Goal: Find specific page/section: Find specific page/section

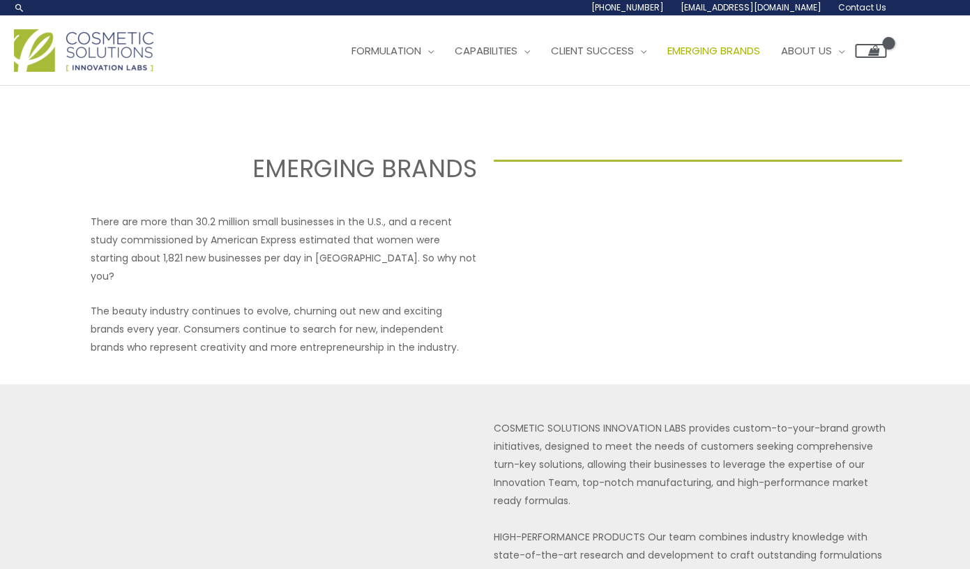
click at [0, 0] on span "Contact Us" at bounding box center [0, 0] width 0 height 0
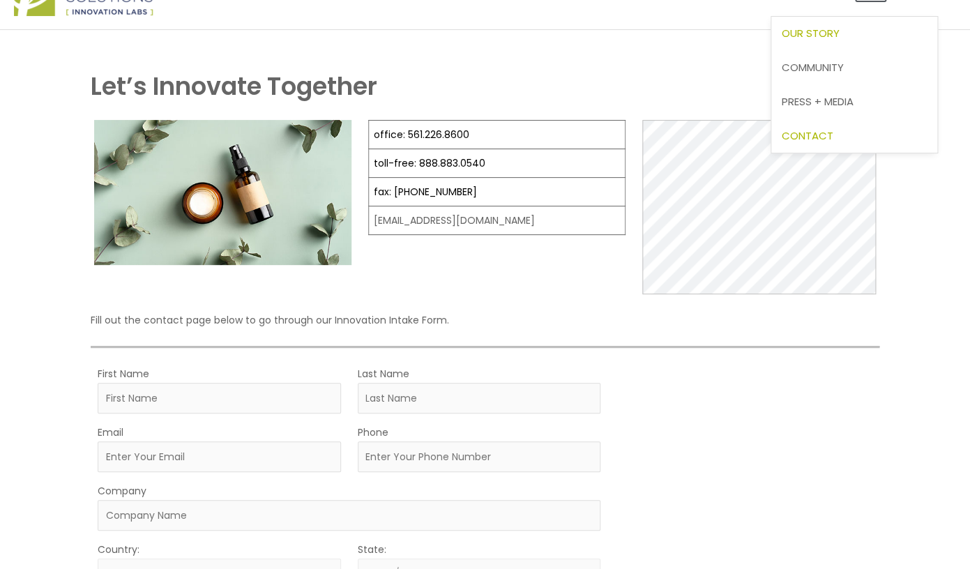
scroll to position [59, 0]
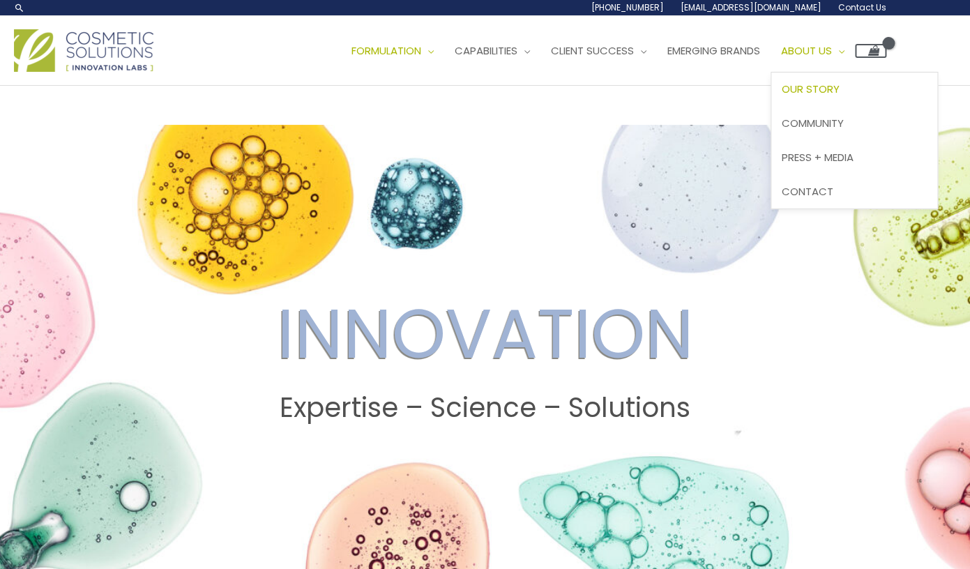
click at [782, 96] on span "Our Story" at bounding box center [811, 89] width 58 height 15
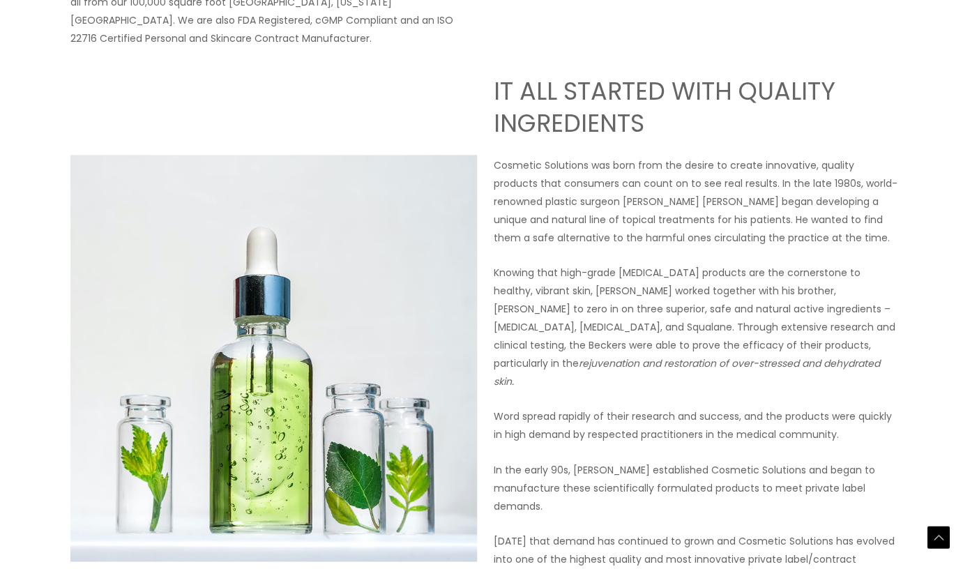
scroll to position [496, 0]
